Goal: Check status: Check status

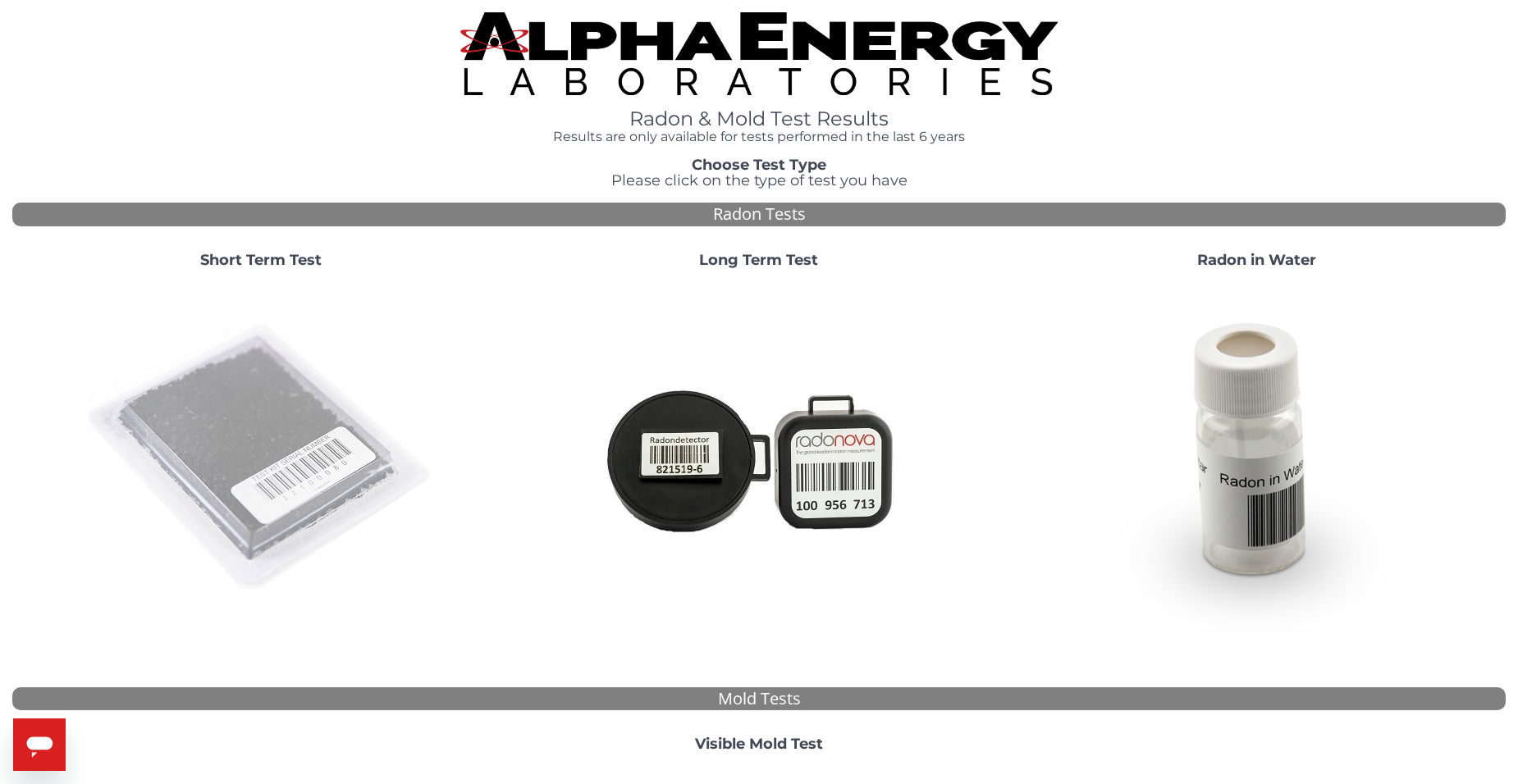
click at [291, 423] on img at bounding box center [261, 459] width 353 height 353
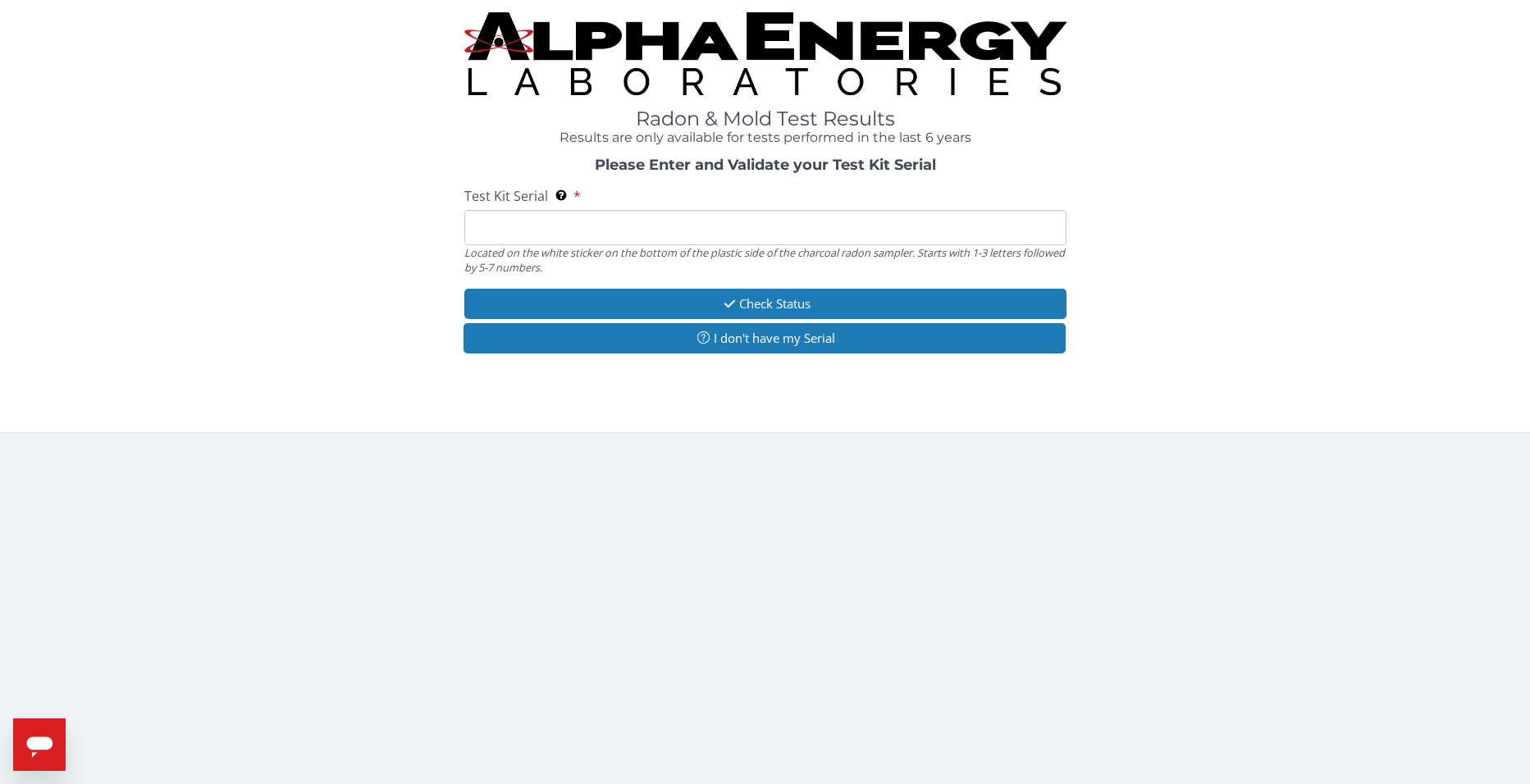
click at [524, 222] on input "Test Kit Serial Located on the white sticker on the bottom of the plastic side …" at bounding box center [765, 226] width 603 height 35
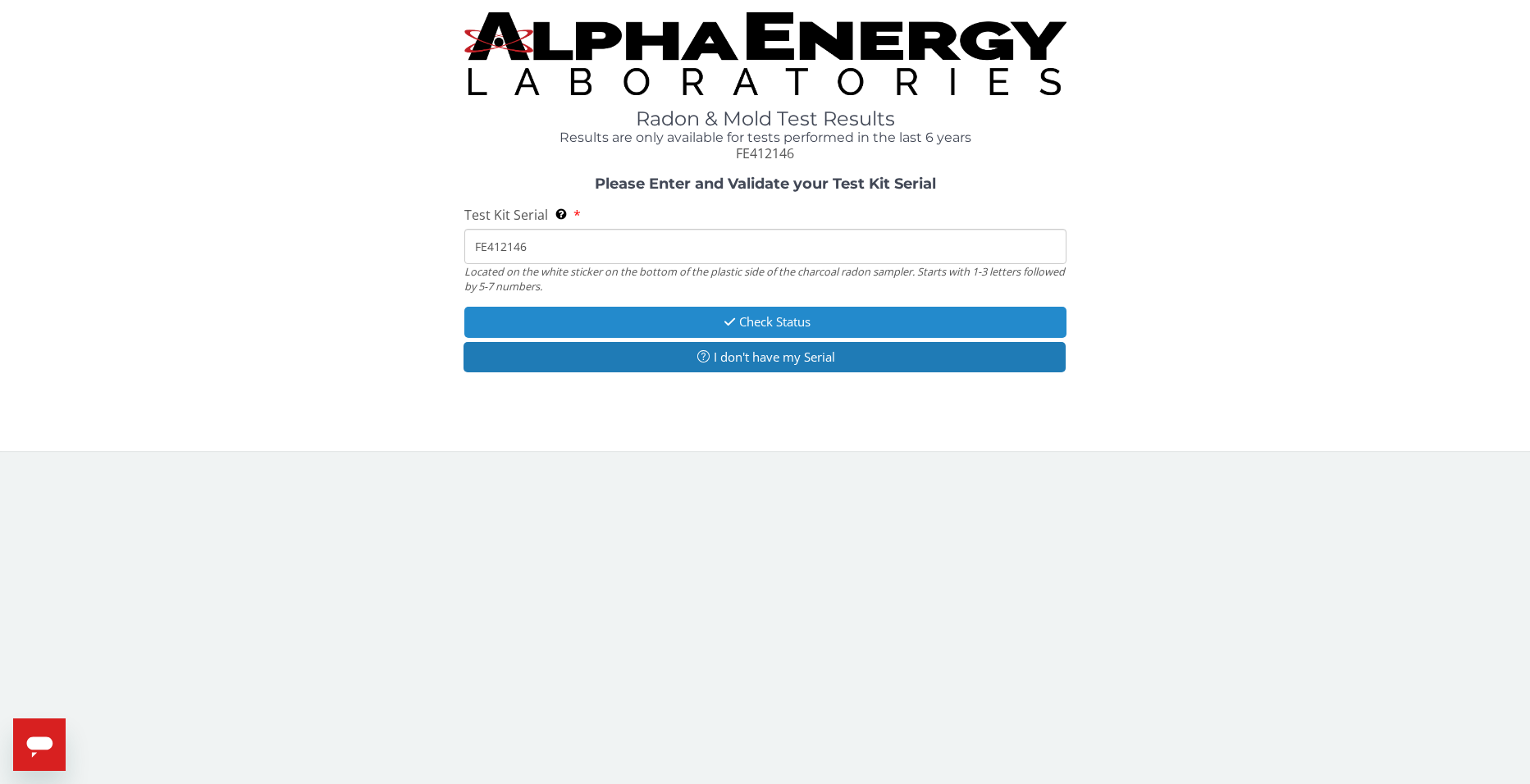
type input "FE412146"
click at [790, 324] on button "Check Status" at bounding box center [765, 322] width 603 height 30
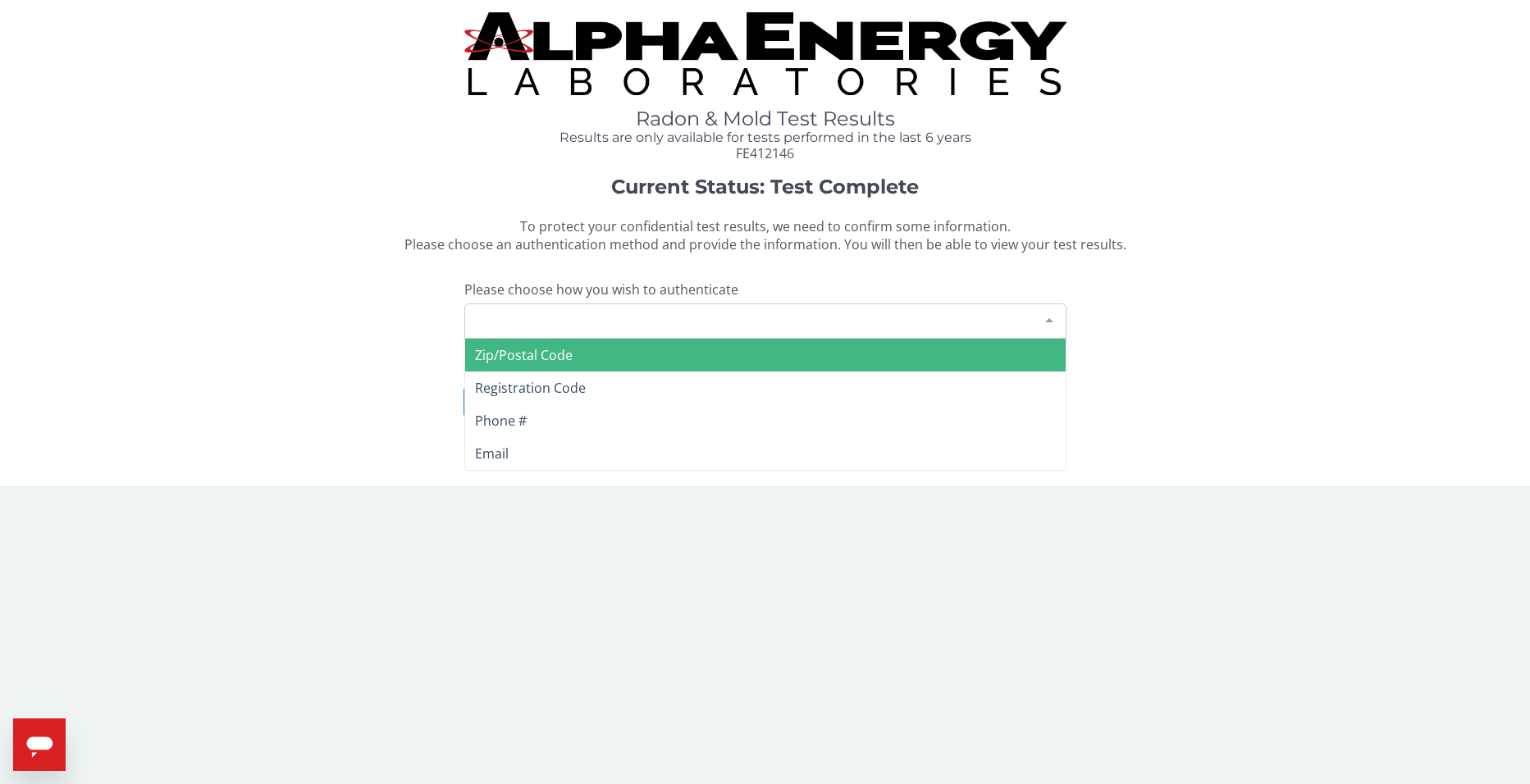
click at [1049, 320] on div at bounding box center [1049, 319] width 33 height 31
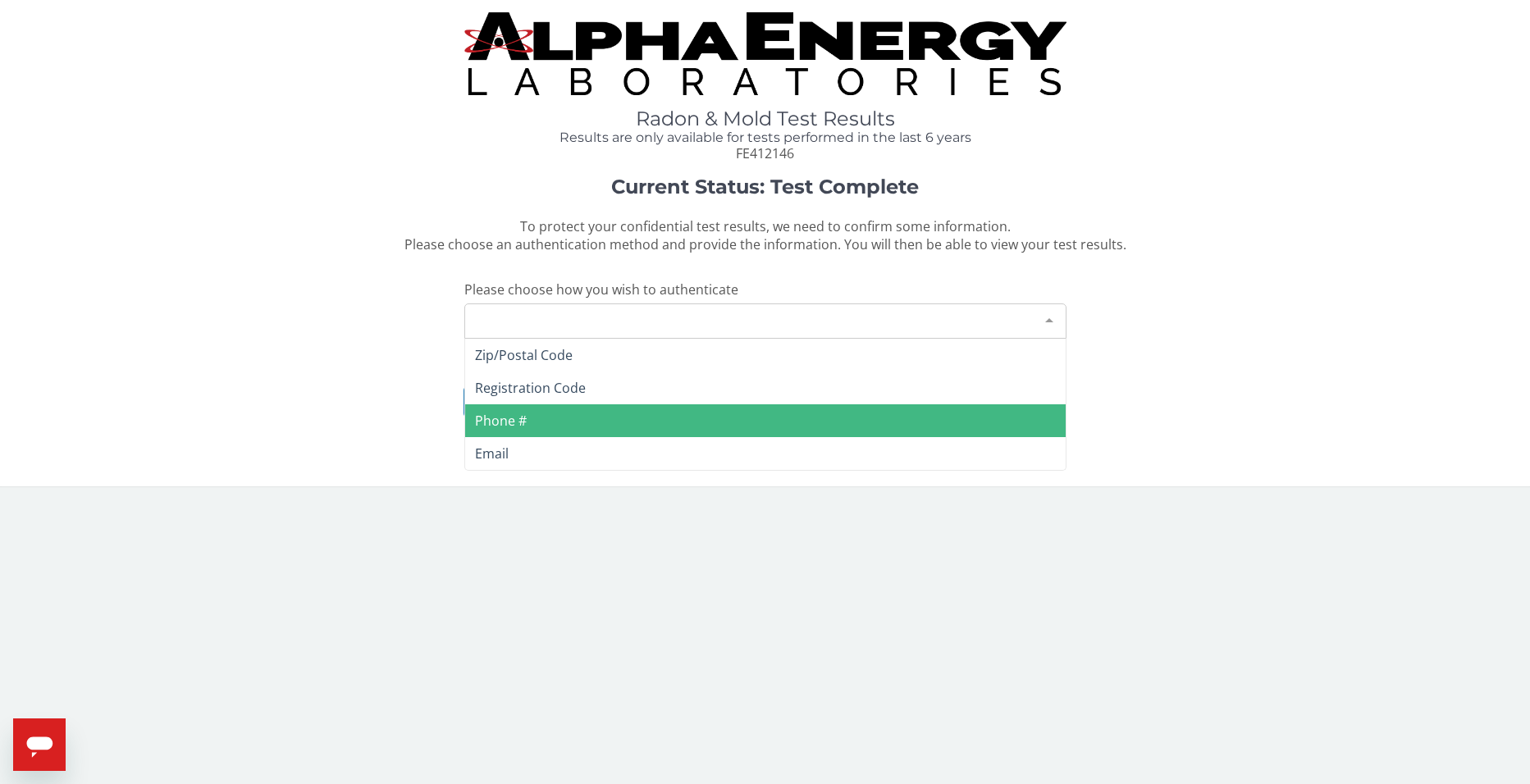
click at [515, 418] on span "Phone #" at bounding box center [501, 421] width 52 height 18
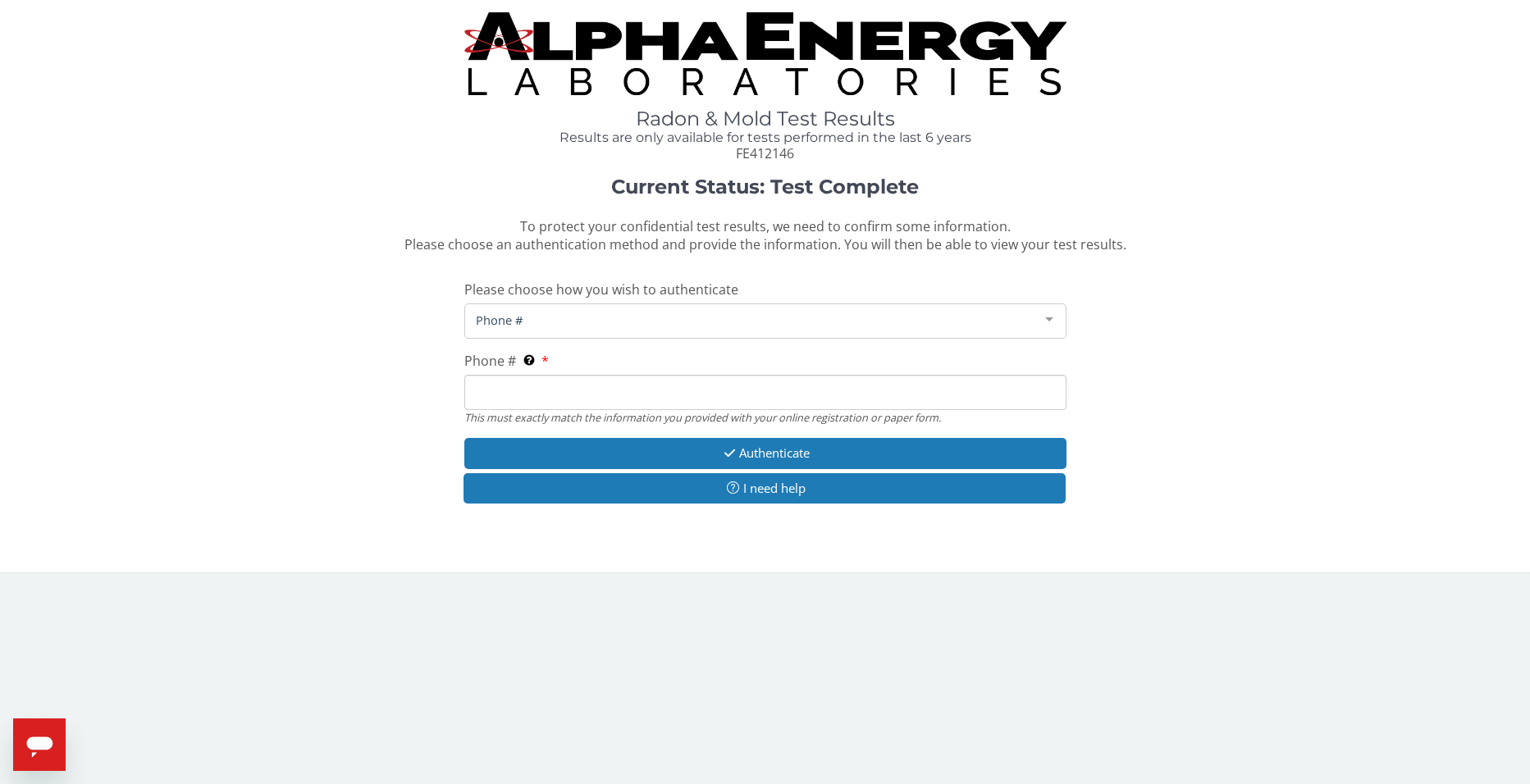
click at [519, 388] on input "Phone # This must exactly match the information you provided with your online r…" at bounding box center [765, 392] width 603 height 35
type input "[PHONE_NUMBER]"
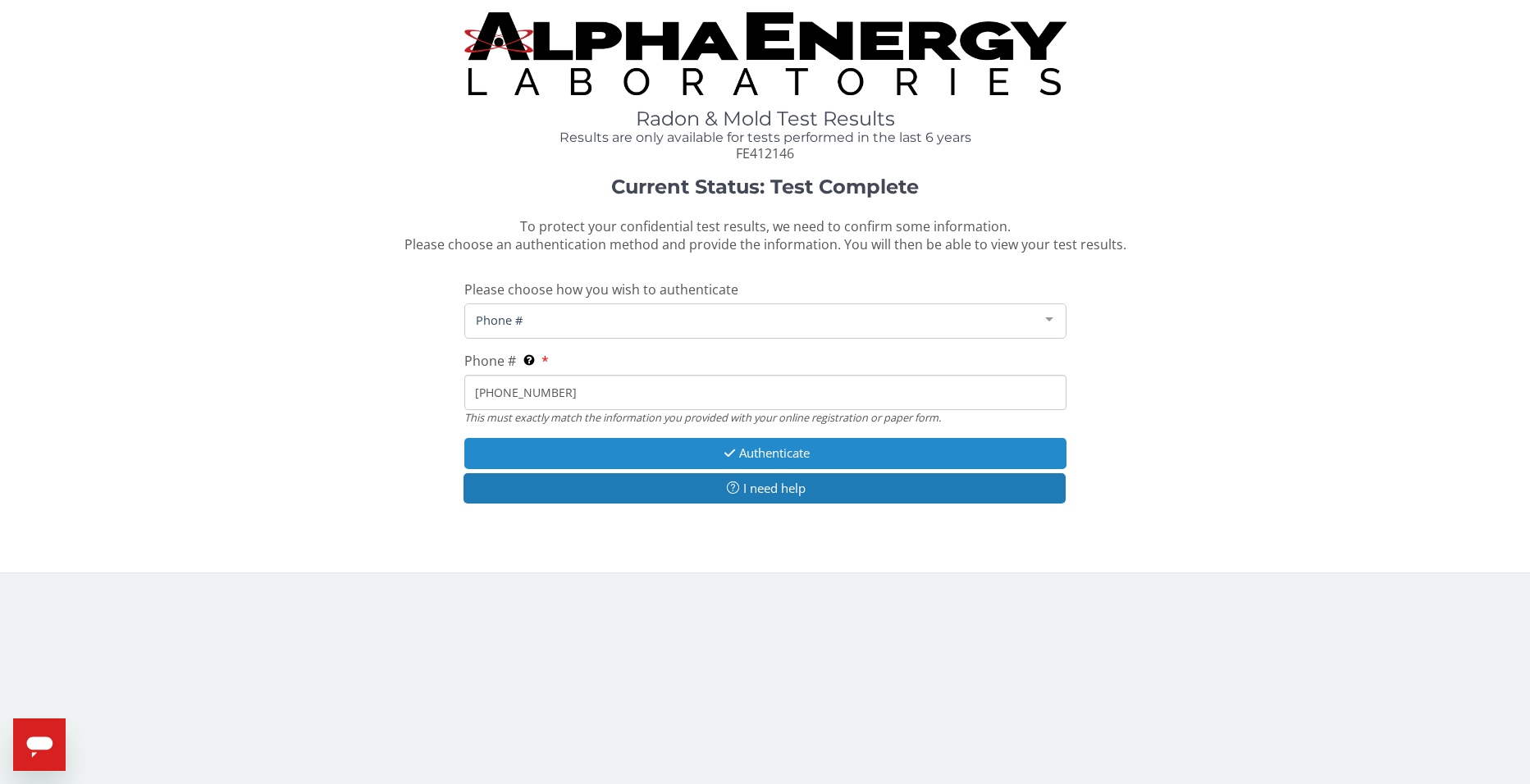
click at [732, 448] on icon "button" at bounding box center [730, 453] width 19 height 12
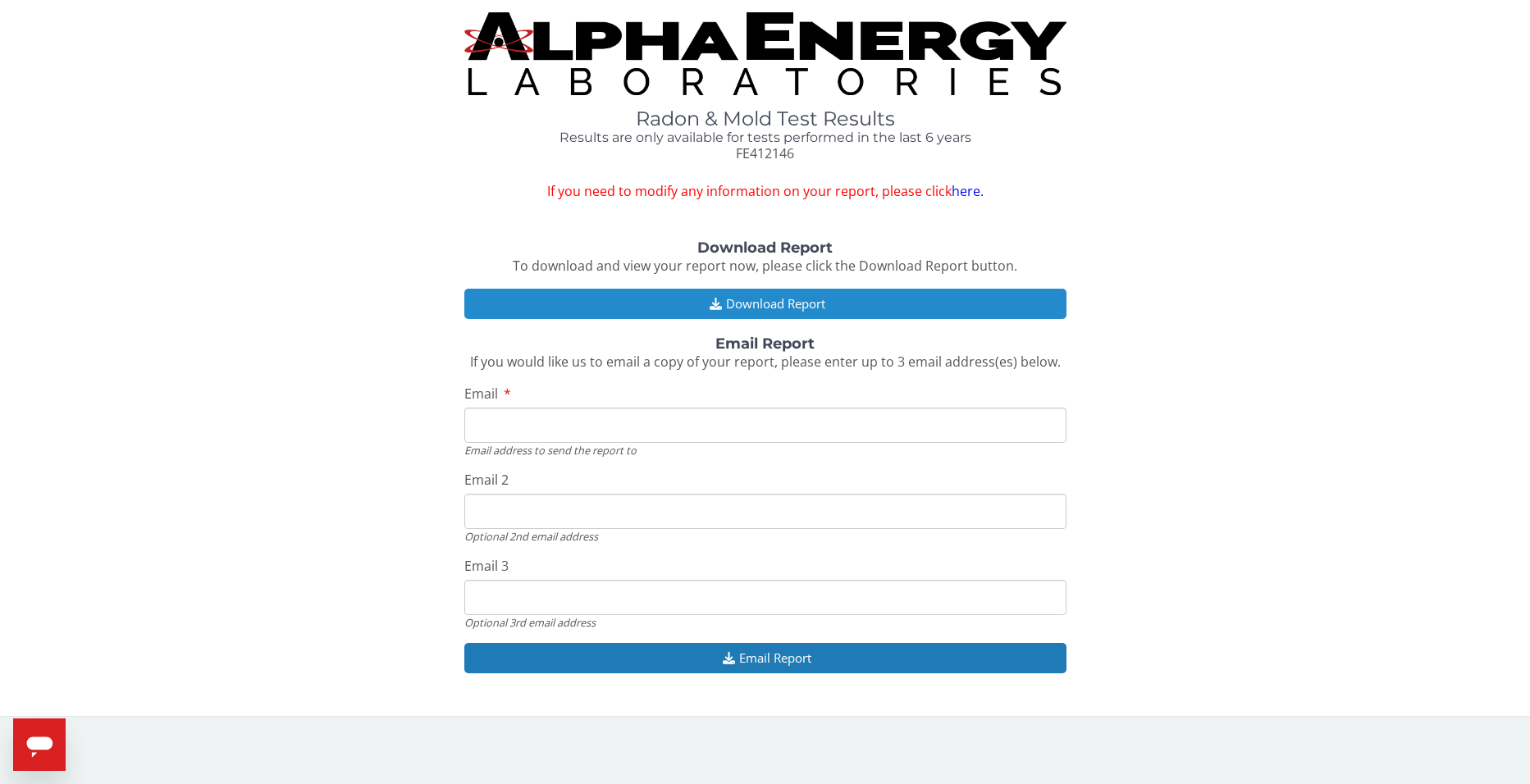
click at [748, 310] on button "Download Report" at bounding box center [765, 303] width 603 height 30
